Goal: Information Seeking & Learning: Learn about a topic

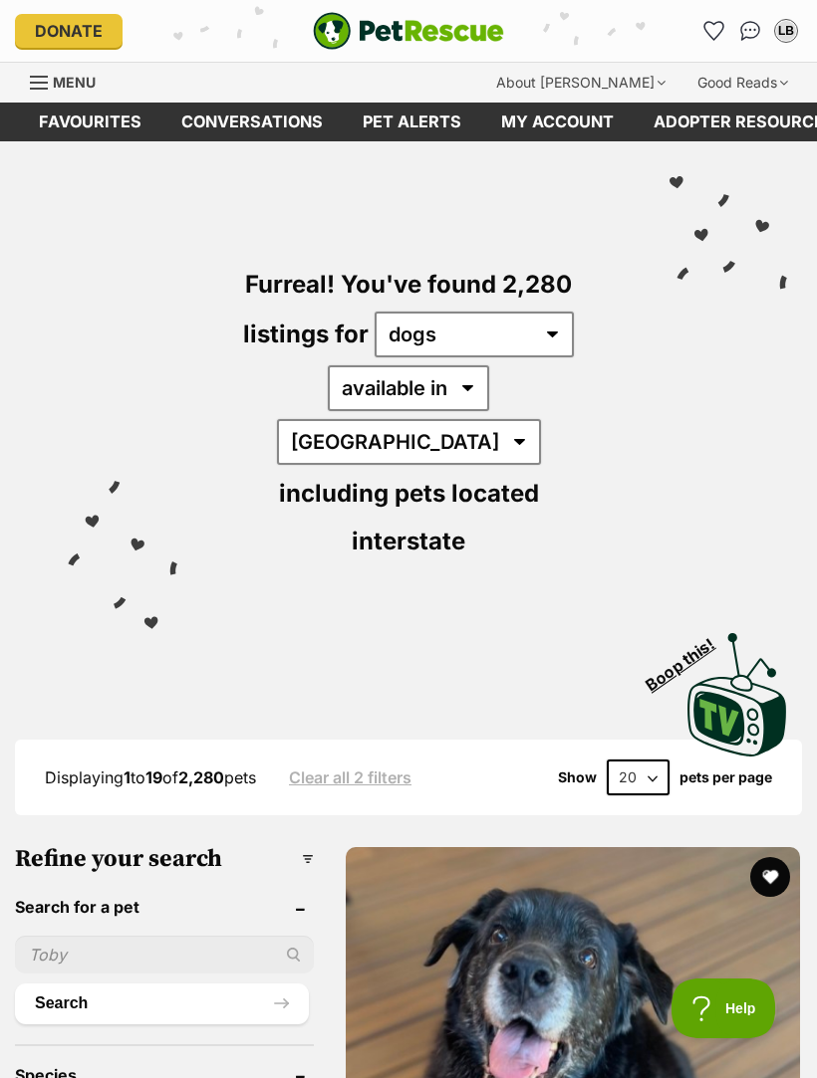
click at [376, 36] on img "PetRescue" at bounding box center [408, 31] width 191 height 38
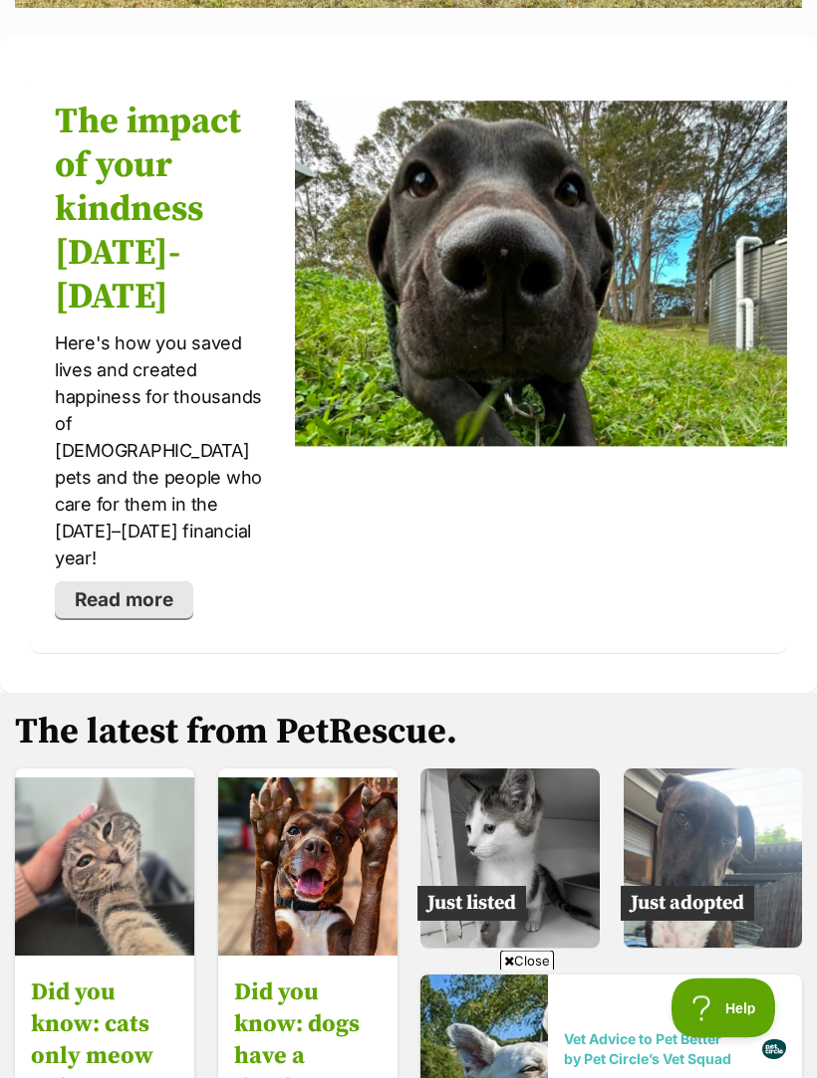
scroll to position [4020, 0]
click at [736, 769] on img at bounding box center [712, 858] width 179 height 179
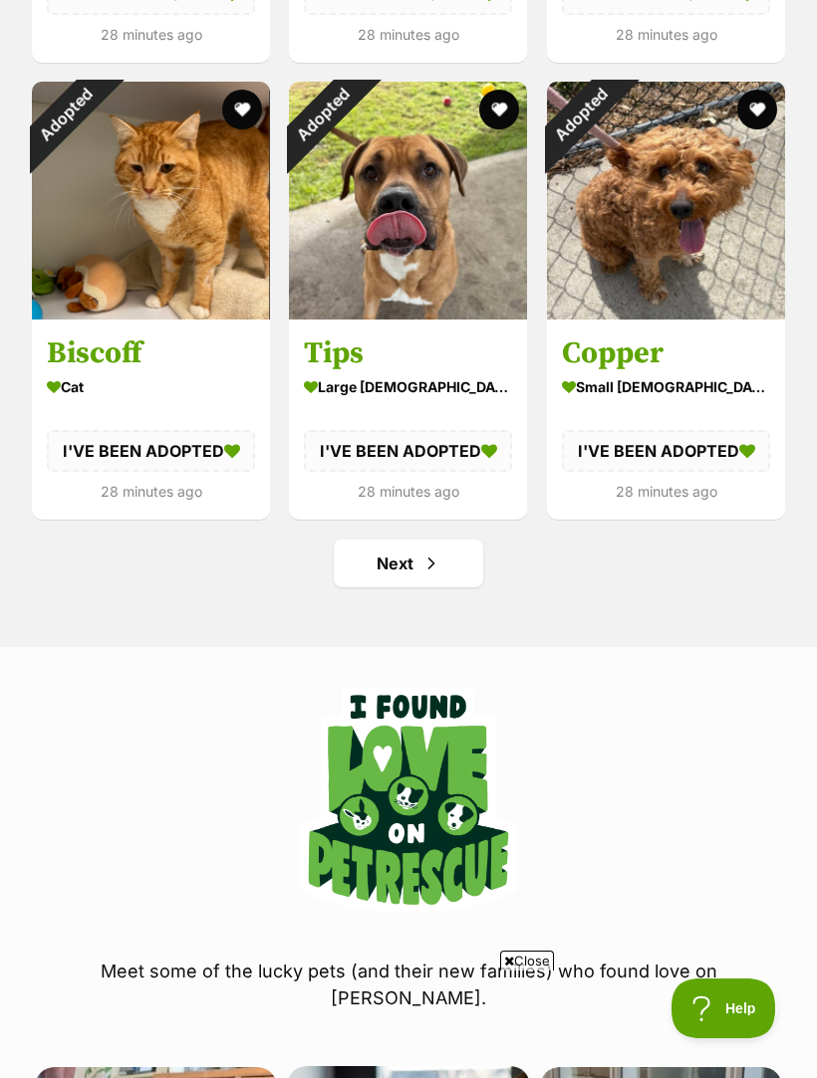
click at [394, 570] on link "Next" at bounding box center [408, 564] width 149 height 48
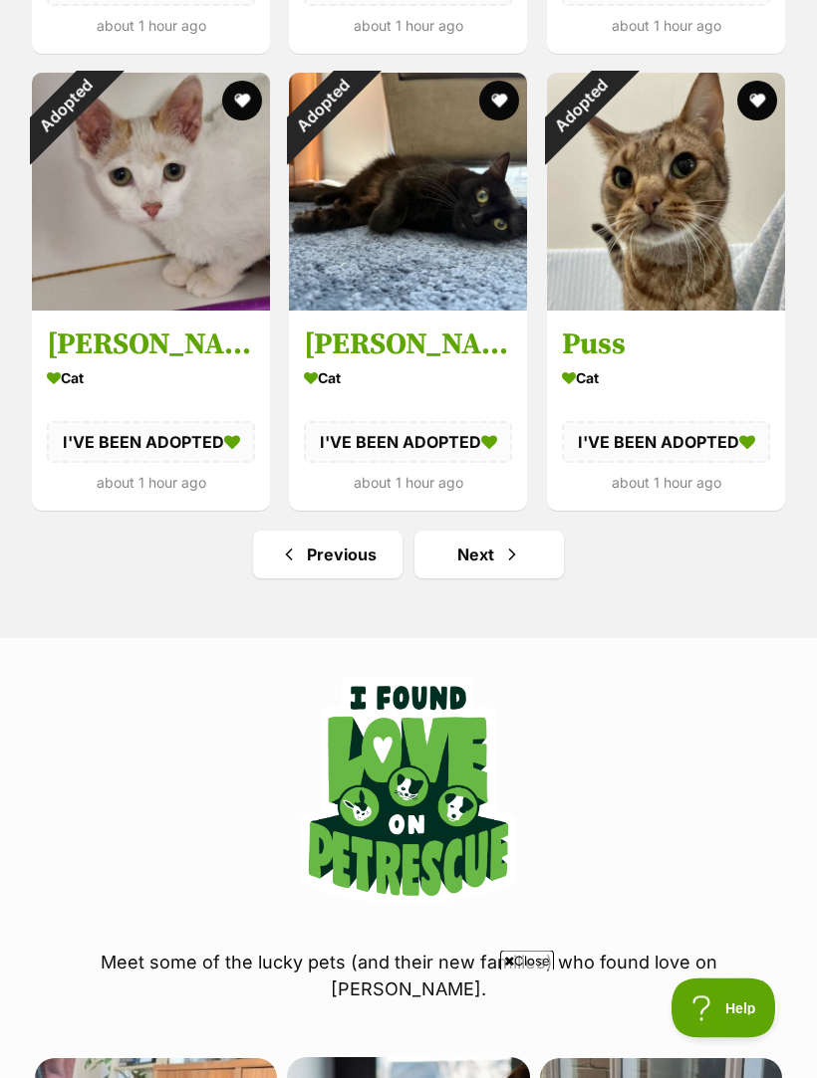
scroll to position [2445, 0]
click at [534, 547] on link "Next" at bounding box center [488, 555] width 149 height 48
